Goal: Find specific page/section: Find specific page/section

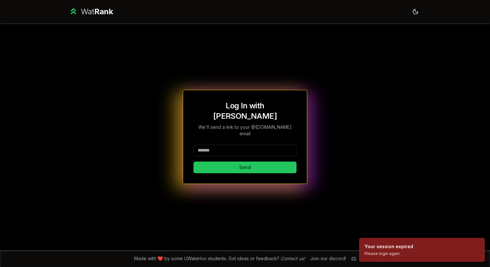
click at [228, 144] on input at bounding box center [244, 150] width 103 height 12
click at [244, 161] on button "Send" at bounding box center [244, 167] width 103 height 12
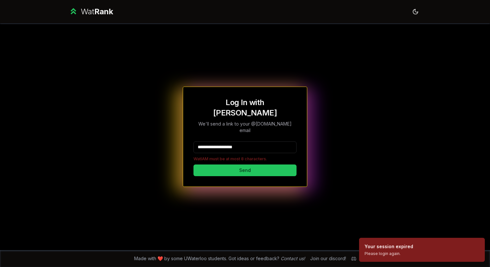
drag, startPoint x: 257, startPoint y: 138, endPoint x: 222, endPoint y: 139, distance: 34.7
click at [222, 141] on input "**********" at bounding box center [244, 147] width 103 height 12
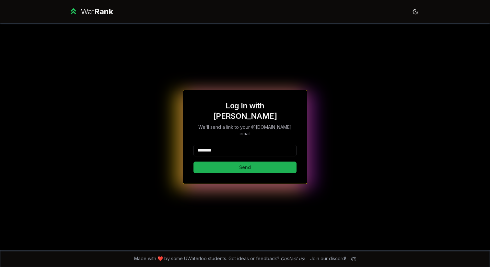
type input "********"
click at [210, 161] on button "Send" at bounding box center [244, 167] width 103 height 12
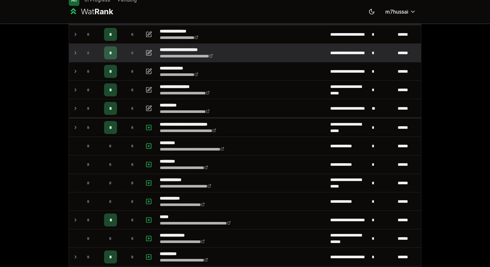
scroll to position [47, 0]
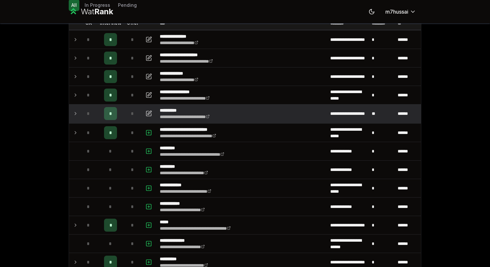
click at [77, 111] on icon at bounding box center [75, 113] width 5 height 8
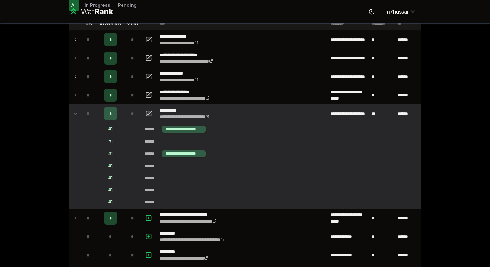
click at [77, 111] on icon at bounding box center [75, 113] width 5 height 8
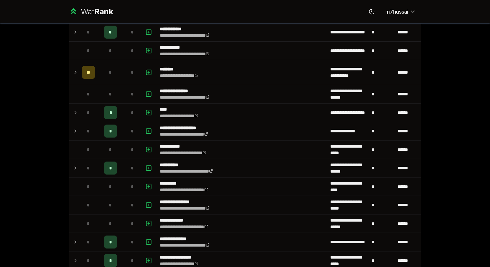
scroll to position [574, 0]
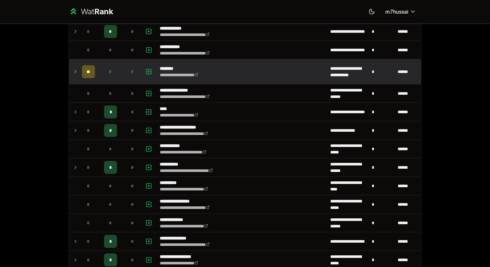
click at [74, 68] on icon at bounding box center [75, 72] width 5 height 8
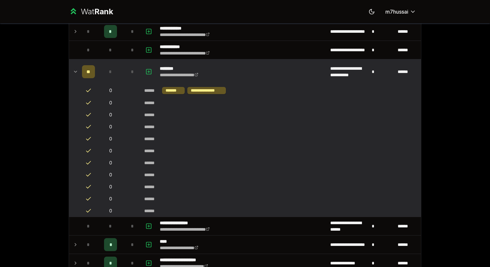
click at [78, 71] on icon at bounding box center [75, 72] width 5 height 8
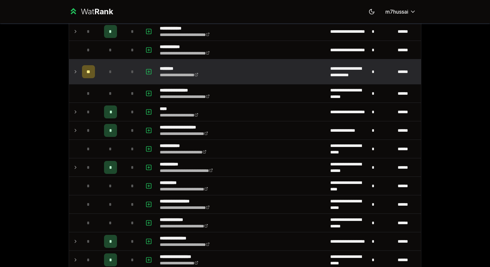
click at [78, 71] on icon at bounding box center [75, 72] width 5 height 8
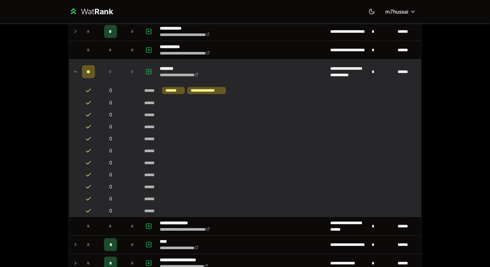
click at [78, 71] on icon at bounding box center [75, 72] width 5 height 8
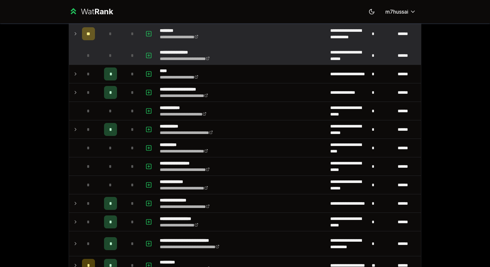
scroll to position [620, 0]
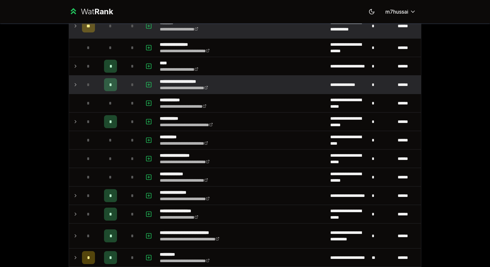
click at [80, 85] on td "*" at bounding box center [88, 84] width 18 height 18
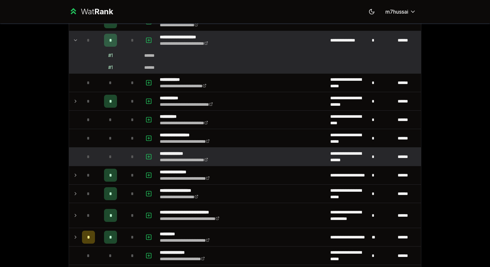
scroll to position [677, 0]
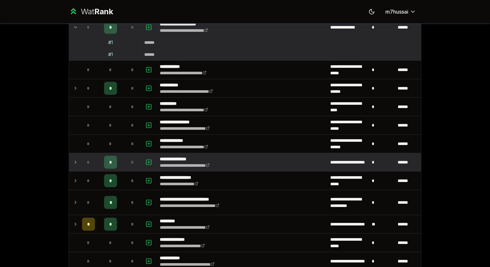
click at [78, 159] on icon at bounding box center [75, 162] width 5 height 8
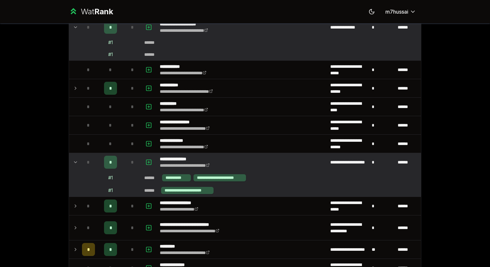
click at [75, 157] on td at bounding box center [74, 162] width 10 height 18
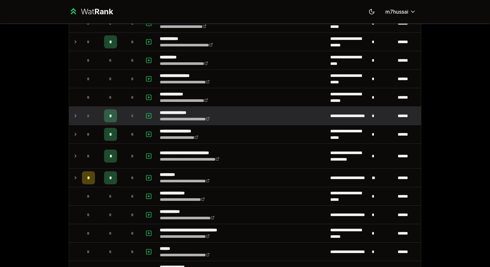
scroll to position [730, 0]
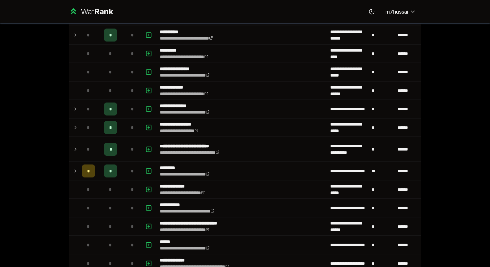
click at [75, 107] on icon at bounding box center [75, 109] width 5 height 8
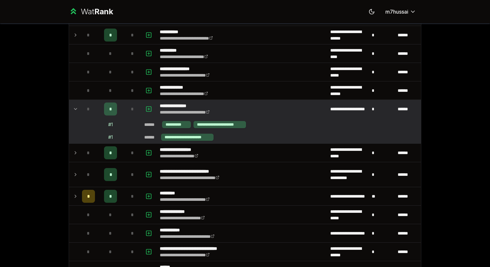
click at [75, 107] on icon at bounding box center [75, 109] width 5 height 8
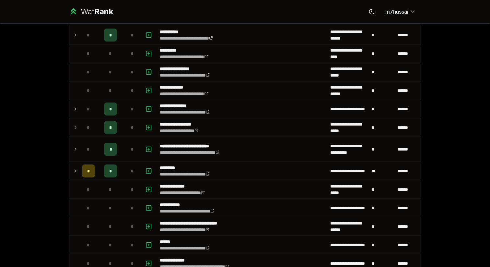
click at [75, 107] on icon at bounding box center [75, 109] width 5 height 8
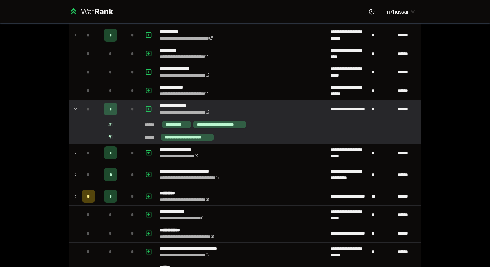
click at [76, 107] on icon at bounding box center [75, 109] width 5 height 8
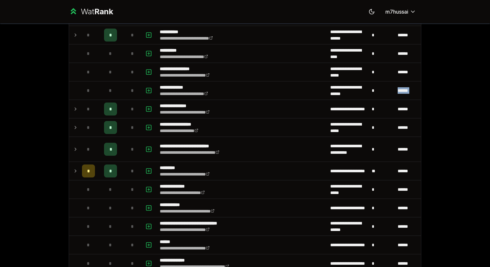
click at [76, 107] on icon at bounding box center [75, 109] width 5 height 8
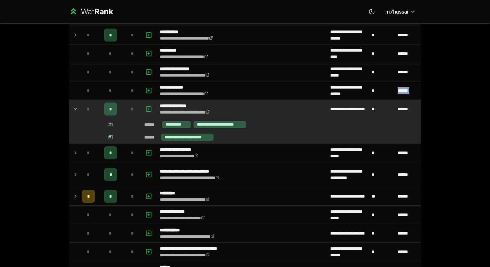
click at [76, 107] on icon at bounding box center [75, 109] width 5 height 8
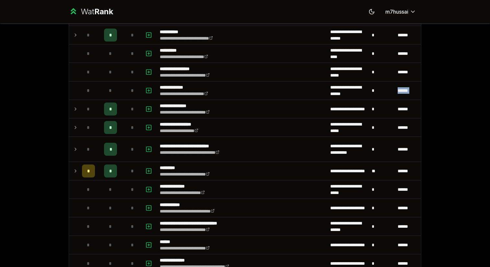
click at [76, 107] on icon at bounding box center [75, 109] width 5 height 8
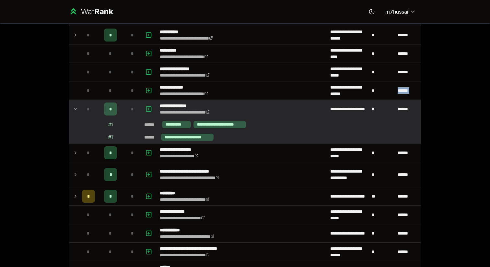
click at [76, 107] on icon at bounding box center [75, 109] width 5 height 8
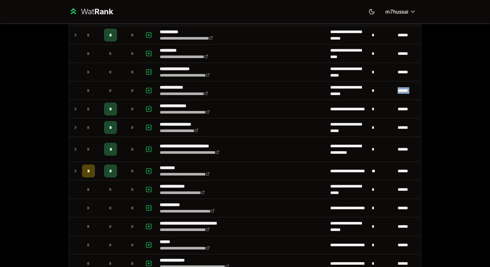
click at [76, 107] on icon at bounding box center [75, 109] width 5 height 8
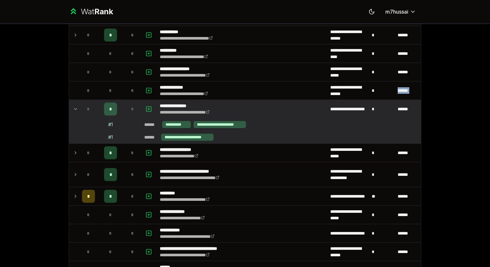
click at [76, 107] on icon at bounding box center [75, 109] width 5 height 8
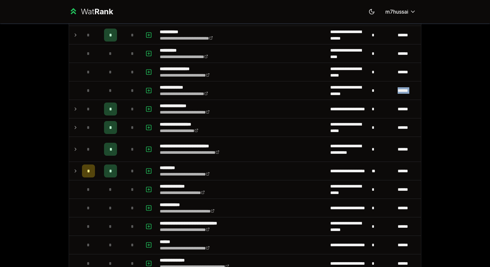
click at [76, 107] on icon at bounding box center [75, 109] width 5 height 8
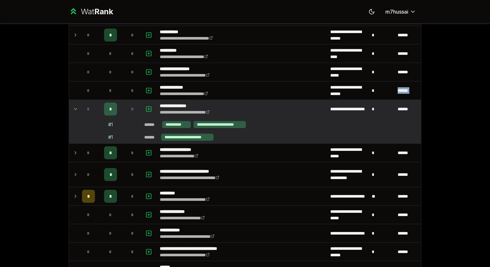
click at [76, 107] on icon at bounding box center [75, 109] width 5 height 8
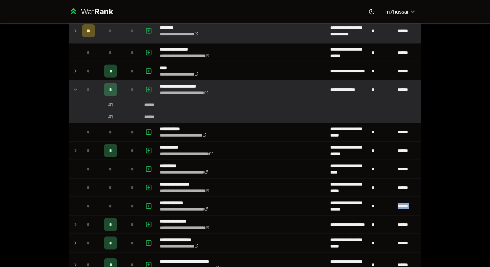
scroll to position [30, 0]
